Goal: Task Accomplishment & Management: Use online tool/utility

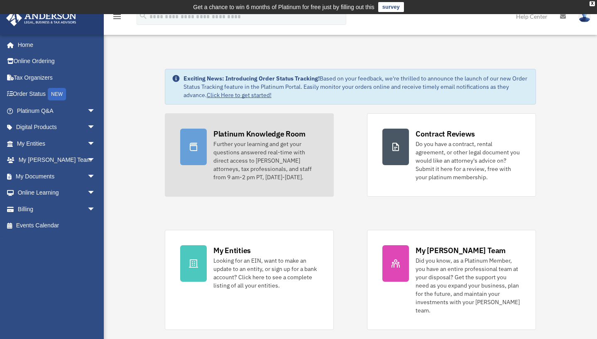
click at [191, 145] on icon at bounding box center [193, 147] width 7 height 8
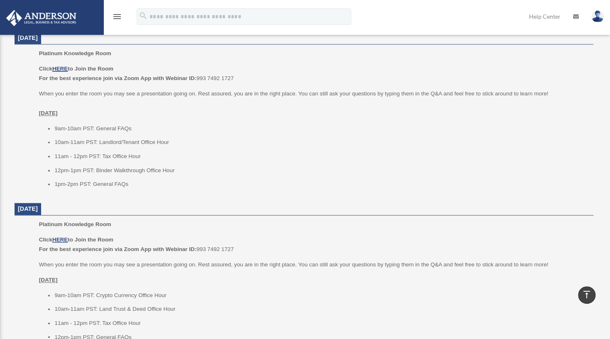
scroll to position [609, 0]
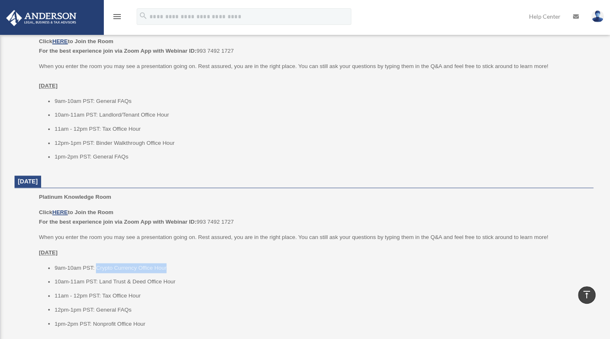
drag, startPoint x: 97, startPoint y: 267, endPoint x: 179, endPoint y: 267, distance: 81.8
click at [179, 267] on li "9am-10am PST: Crypto Currency Office Hour" at bounding box center [320, 268] width 533 height 10
click at [162, 267] on li "9am-10am PST: Crypto Currency Office Hour" at bounding box center [320, 268] width 533 height 10
click at [173, 266] on li "9am-10am PST: Crypto Currency Office Hour" at bounding box center [320, 268] width 533 height 10
click at [147, 281] on li "10am-11am PST: Land Trust & Deed Office Hour" at bounding box center [320, 282] width 533 height 10
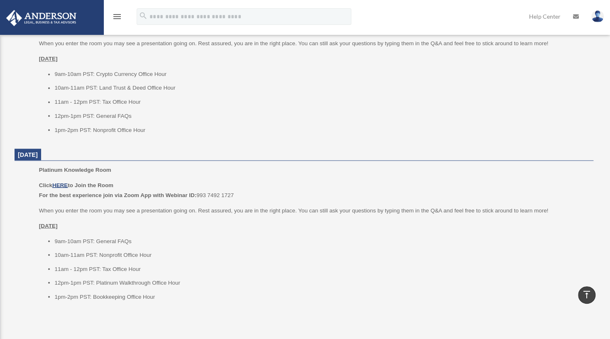
scroll to position [811, 0]
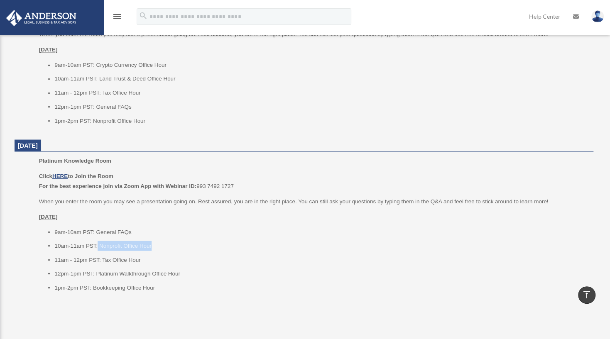
drag, startPoint x: 98, startPoint y: 243, endPoint x: 157, endPoint y: 243, distance: 59.4
click at [157, 244] on li "10am-11am PST: Nonprofit Office Hour" at bounding box center [320, 246] width 533 height 10
click at [117, 237] on ul "9am-10am PST: General FAQs 10am-11am PST: Nonprofit Office Hour 11am - 12pm PST…" at bounding box center [313, 260] width 548 height 66
click at [95, 244] on li "10am-11am PST: Nonprofit Office Hour" at bounding box center [320, 246] width 533 height 10
drag, startPoint x: 150, startPoint y: 246, endPoint x: 66, endPoint y: 232, distance: 85.0
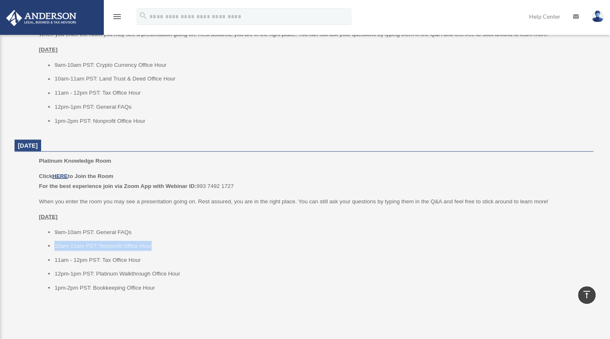
click at [46, 237] on ul "9am-10am PST: General FAQs 10am-11am PST: Nonprofit Office Hour 11am - 12pm PST…" at bounding box center [313, 260] width 548 height 66
click at [130, 222] on div "Click HERE to Join the Room For the best experience join via Zoom App with Webi…" at bounding box center [313, 231] width 548 height 121
drag, startPoint x: 134, startPoint y: 230, endPoint x: 46, endPoint y: 232, distance: 88.0
click at [46, 232] on ul "9am-10am PST: General FAQs 10am-11am PST: Nonprofit Office Hour 11am - 12pm PST…" at bounding box center [313, 260] width 548 height 66
click at [122, 239] on ul "9am-10am PST: General FAQs 10am-11am PST: Nonprofit Office Hour 11am - 12pm PST…" at bounding box center [313, 260] width 548 height 66
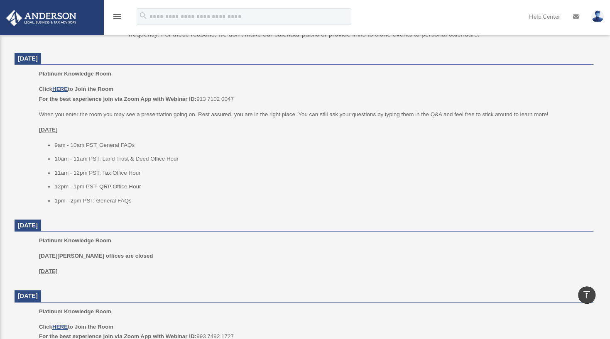
scroll to position [276, 0]
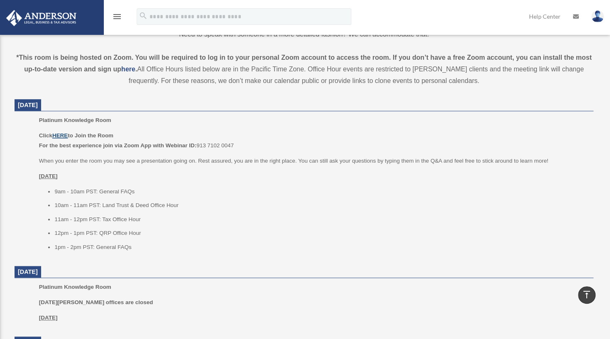
click at [62, 133] on u "HERE" at bounding box center [59, 135] width 15 height 6
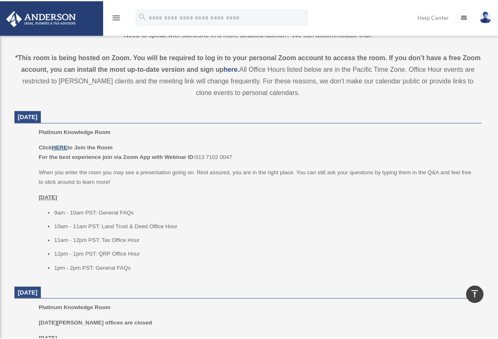
scroll to position [284, 0]
